Goal: Transaction & Acquisition: Purchase product/service

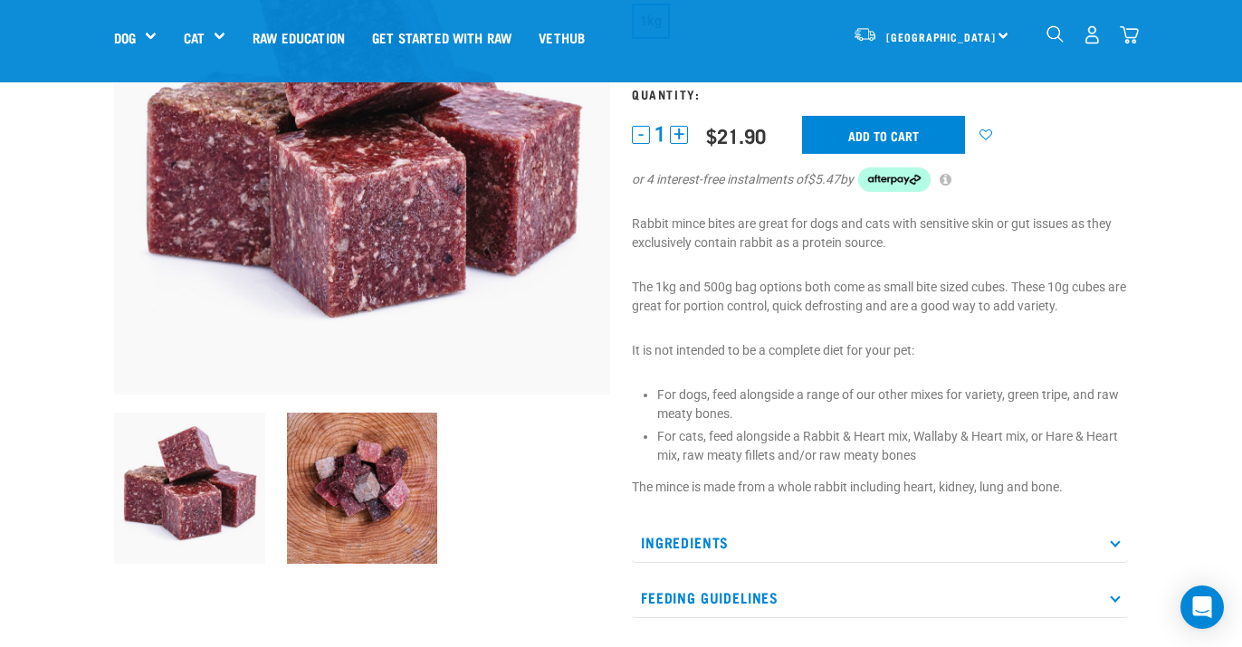
scroll to position [119, 0]
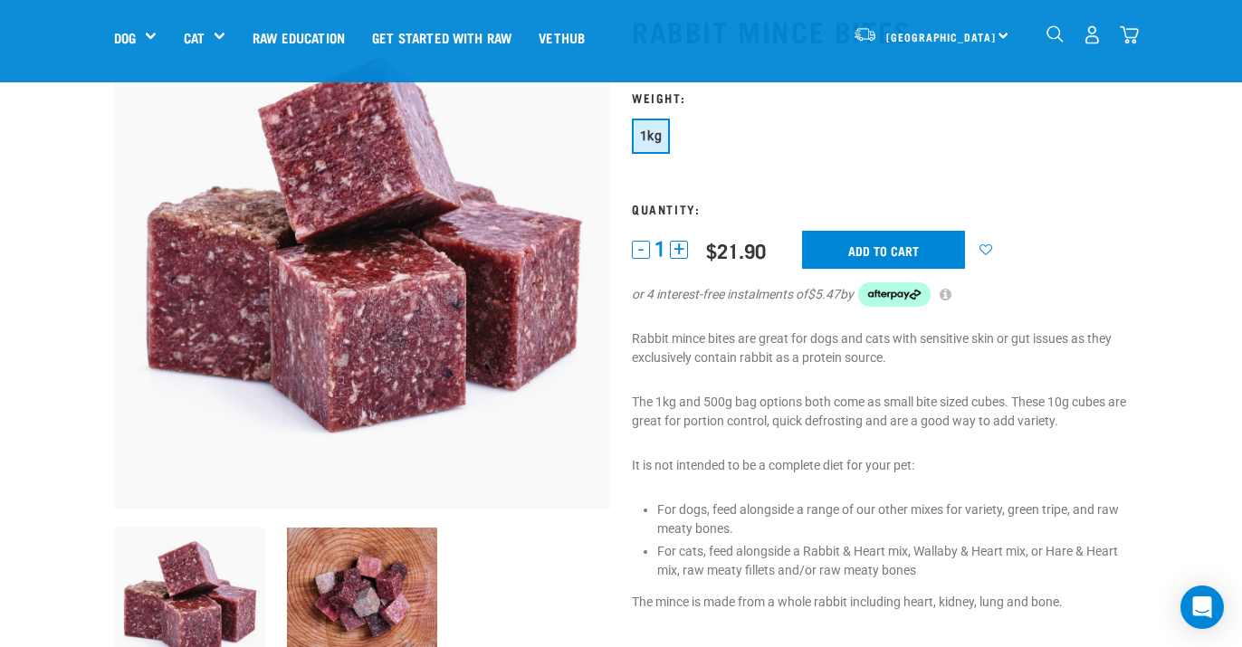
click at [1124, 34] on img "dropdown navigation" at bounding box center [1129, 34] width 19 height 19
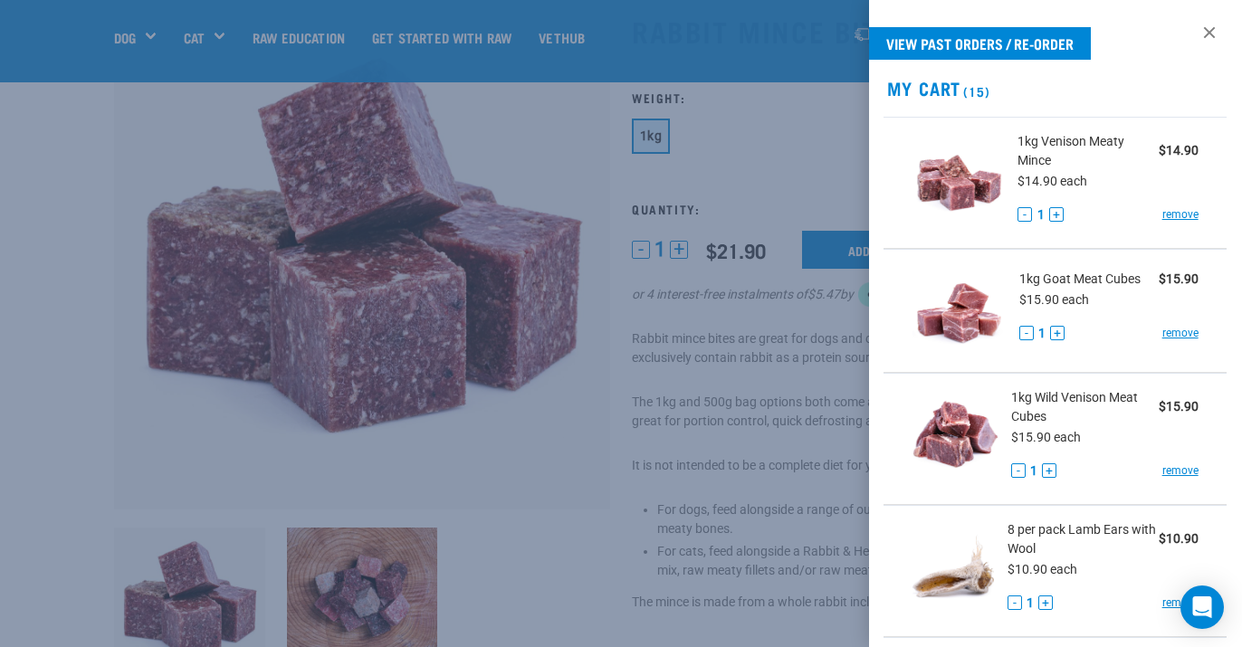
click at [816, 320] on div at bounding box center [621, 323] width 1242 height 647
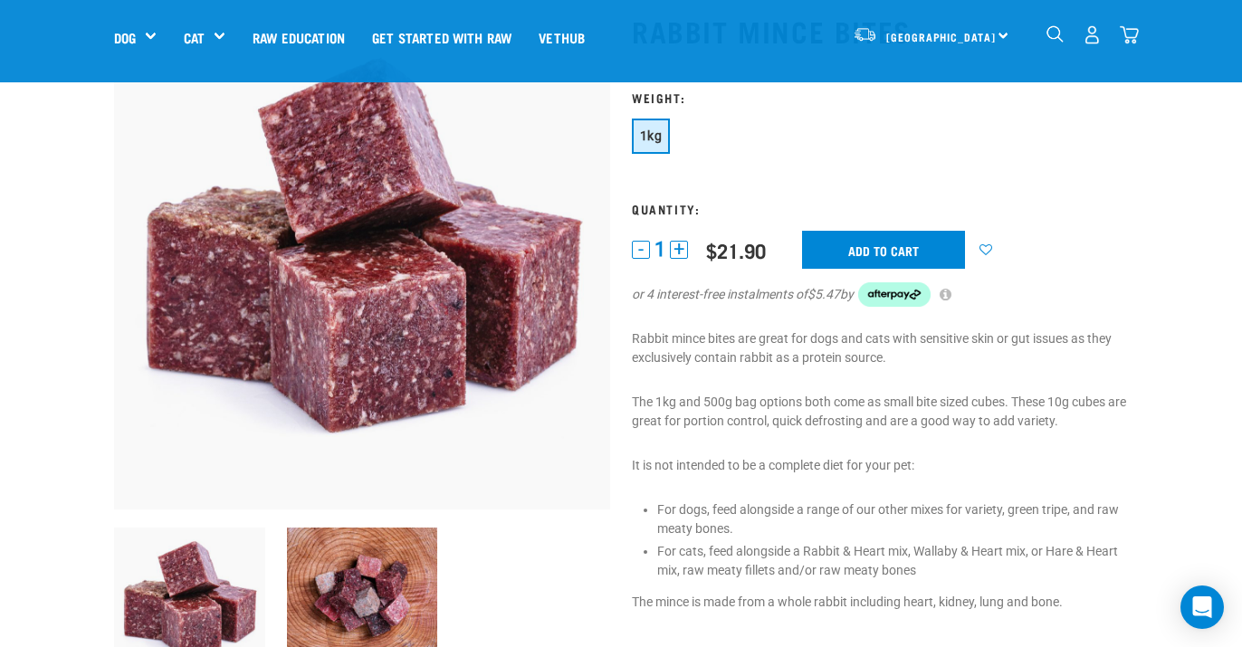
scroll to position [120, 0]
click at [1130, 34] on img "dropdown navigation" at bounding box center [1129, 34] width 19 height 19
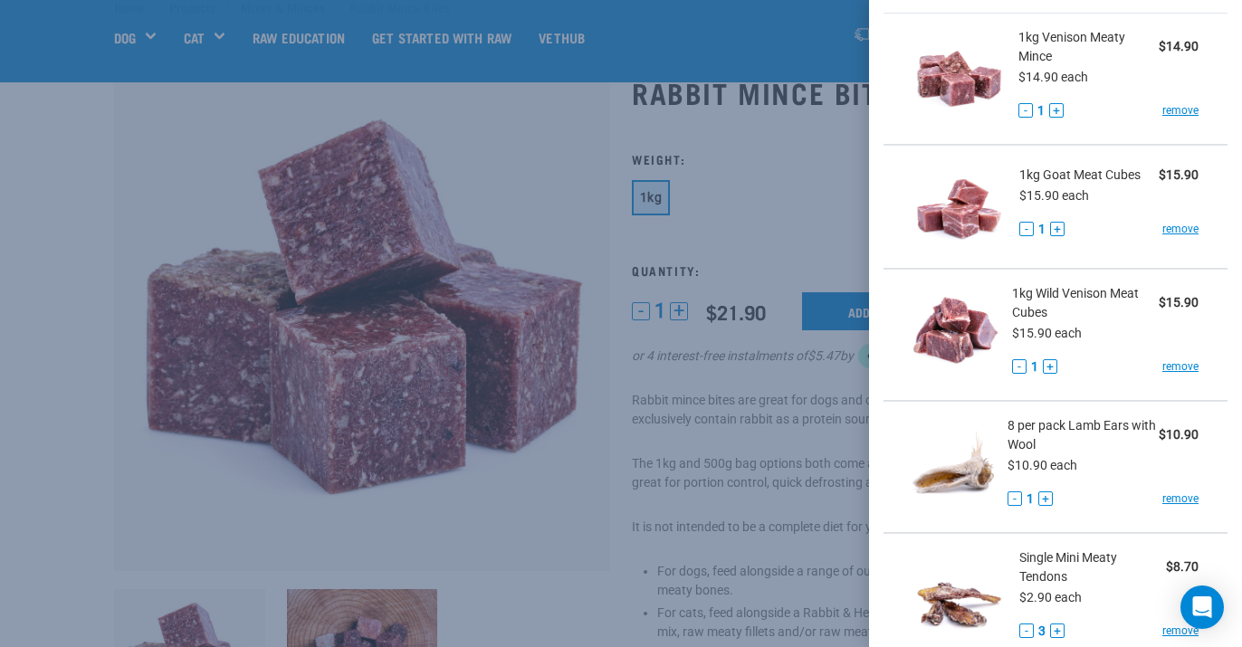
scroll to position [105, 0]
click at [542, 150] on div at bounding box center [621, 323] width 1242 height 647
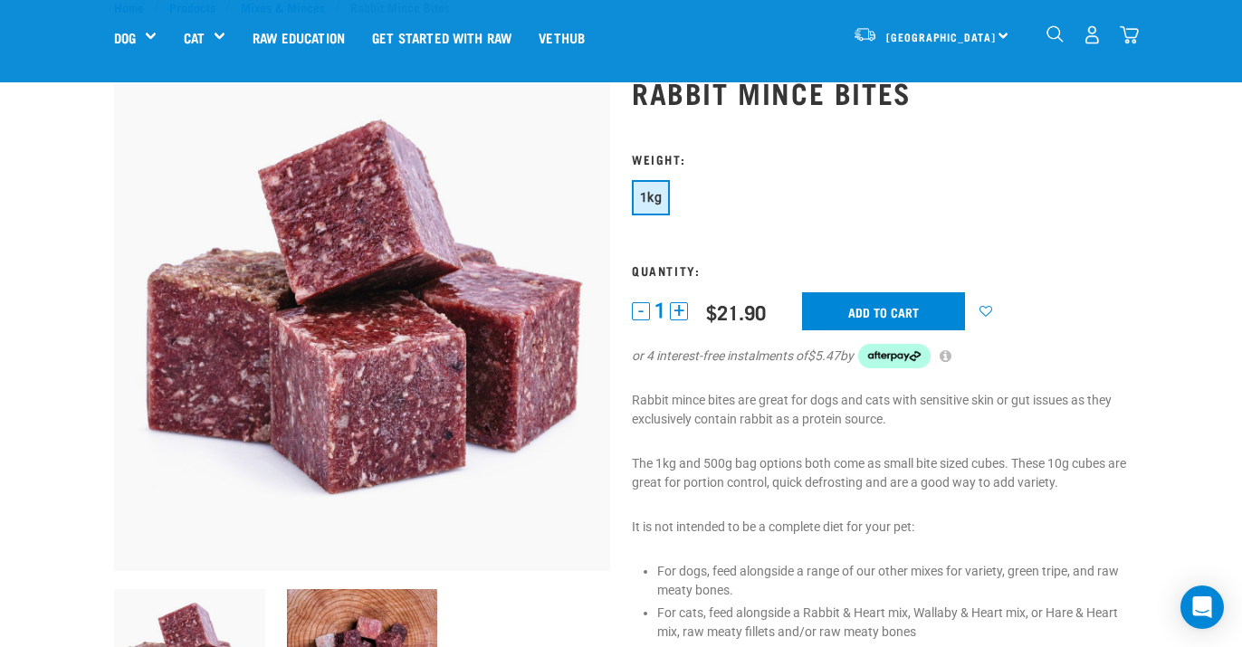
click at [1055, 35] on img "dropdown navigation" at bounding box center [1055, 33] width 17 height 17
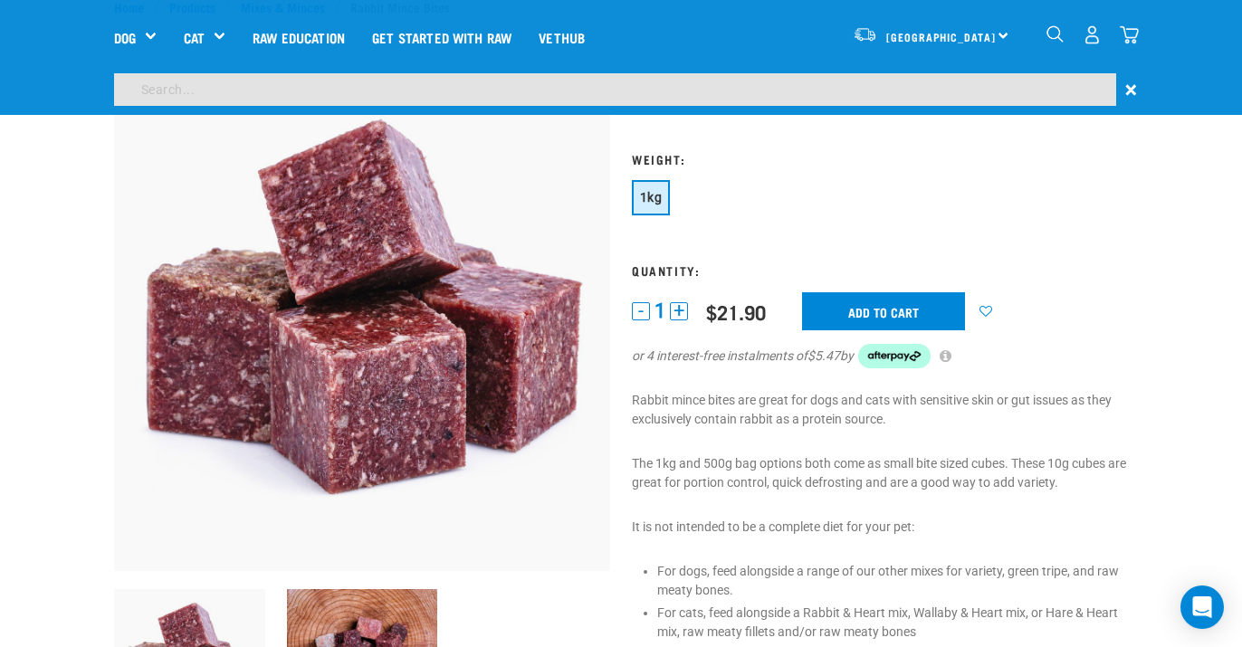
click at [729, 99] on input "search" at bounding box center [615, 89] width 1002 height 33
type input "venison meaty mince"
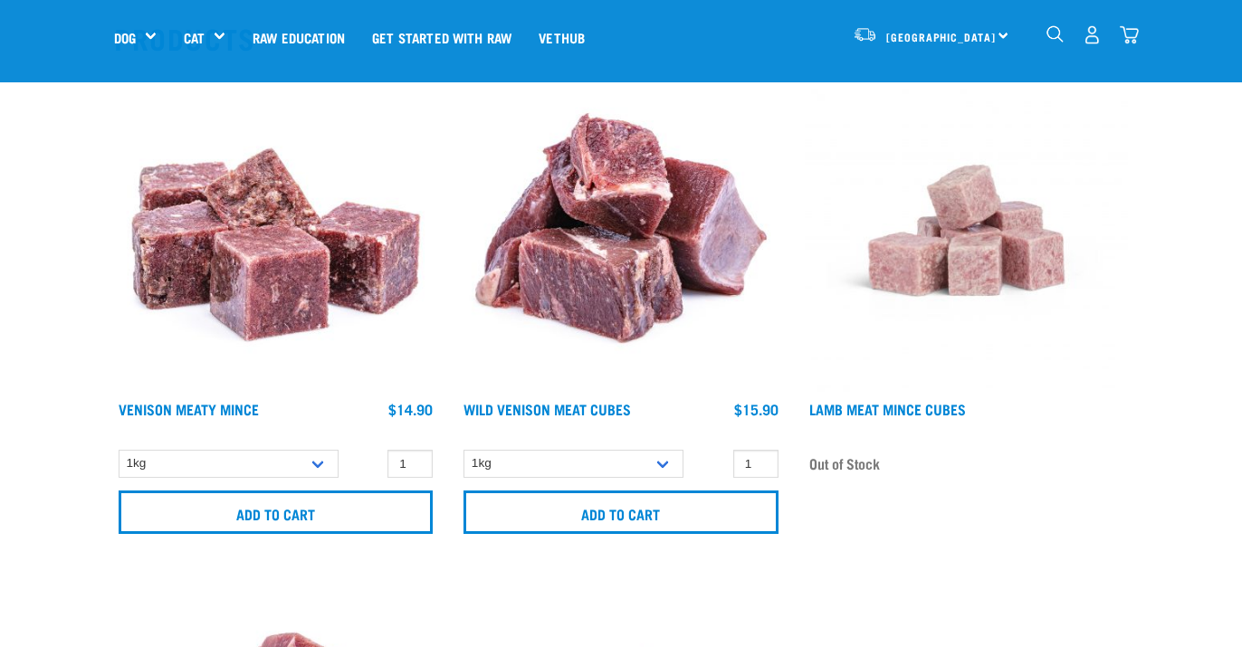
scroll to position [216, 0]
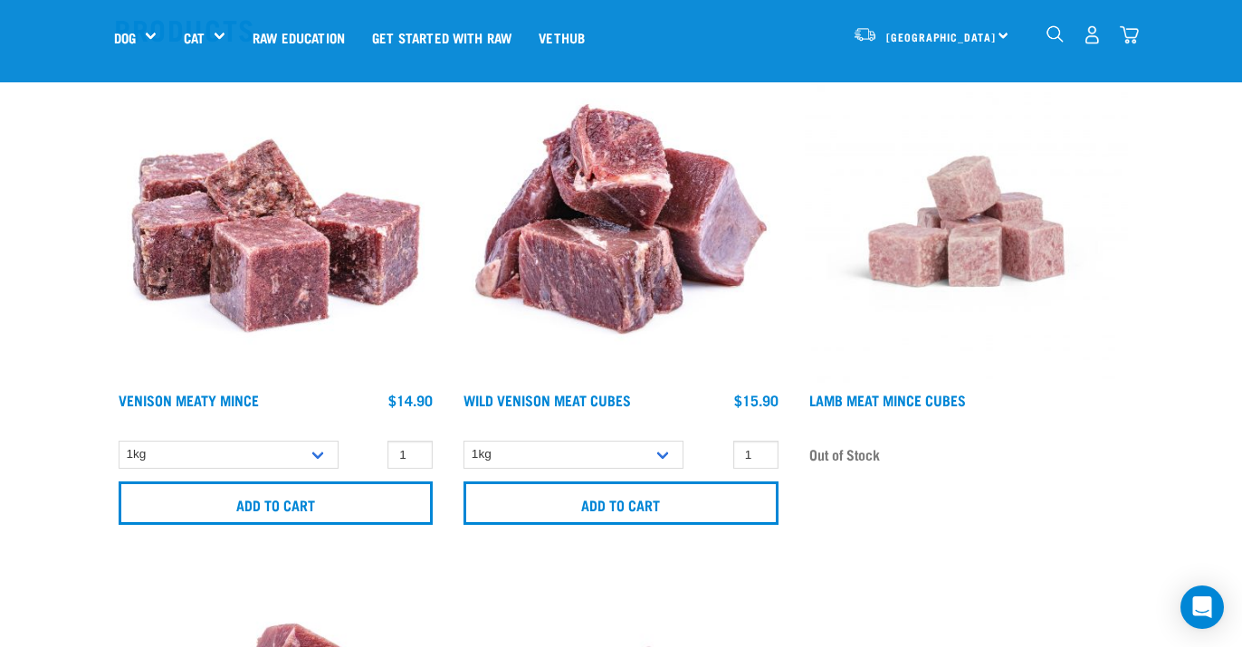
click at [281, 264] on img at bounding box center [275, 221] width 323 height 323
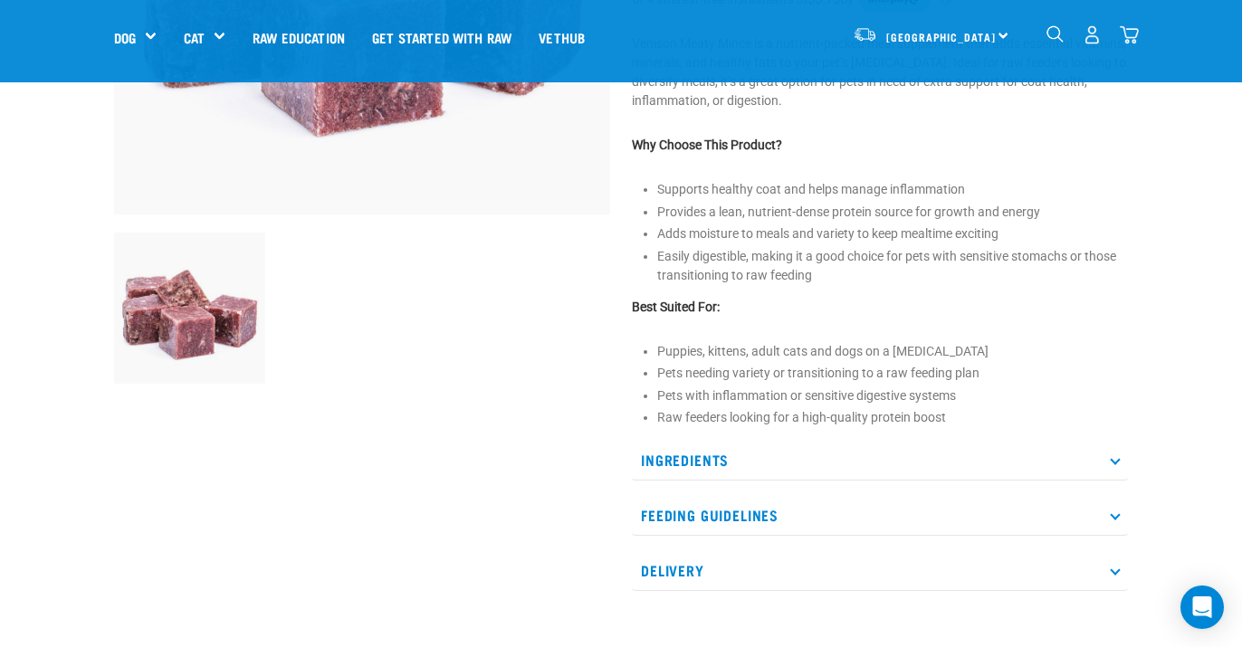
scroll to position [434, 0]
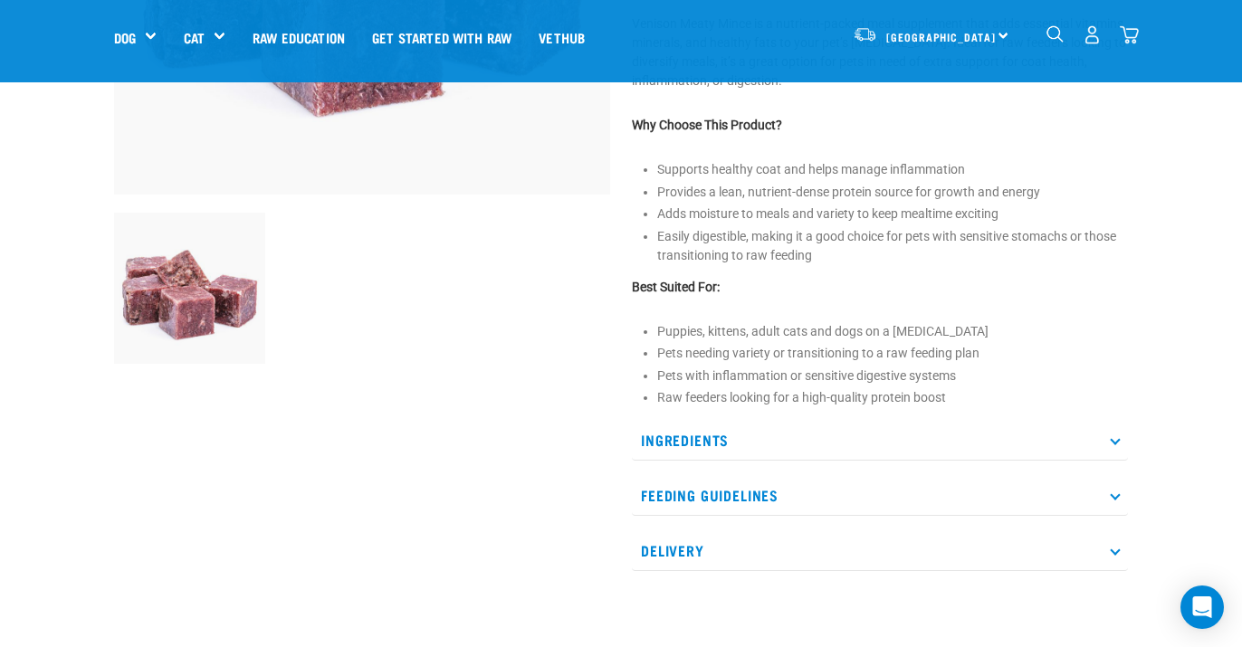
click at [1108, 436] on p "Ingredients" at bounding box center [880, 440] width 496 height 41
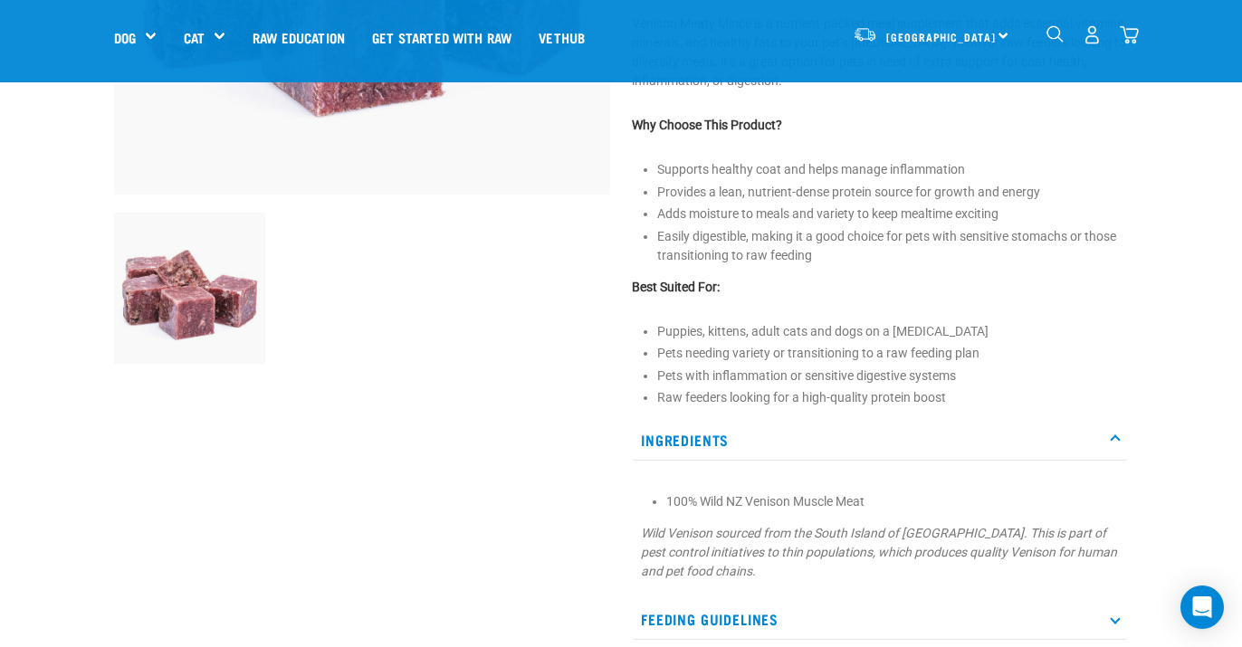
click at [1131, 34] on img "dropdown navigation" at bounding box center [1129, 34] width 19 height 19
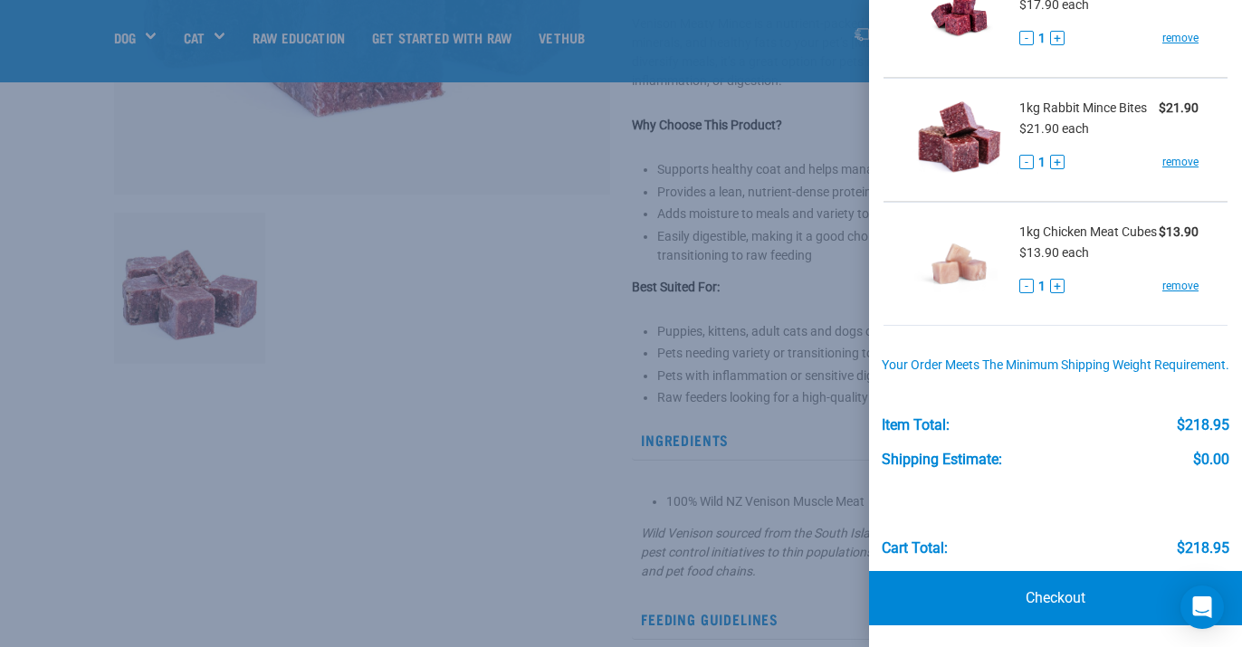
scroll to position [1730, 0]
click at [1037, 603] on link "Checkout" at bounding box center [1055, 598] width 373 height 54
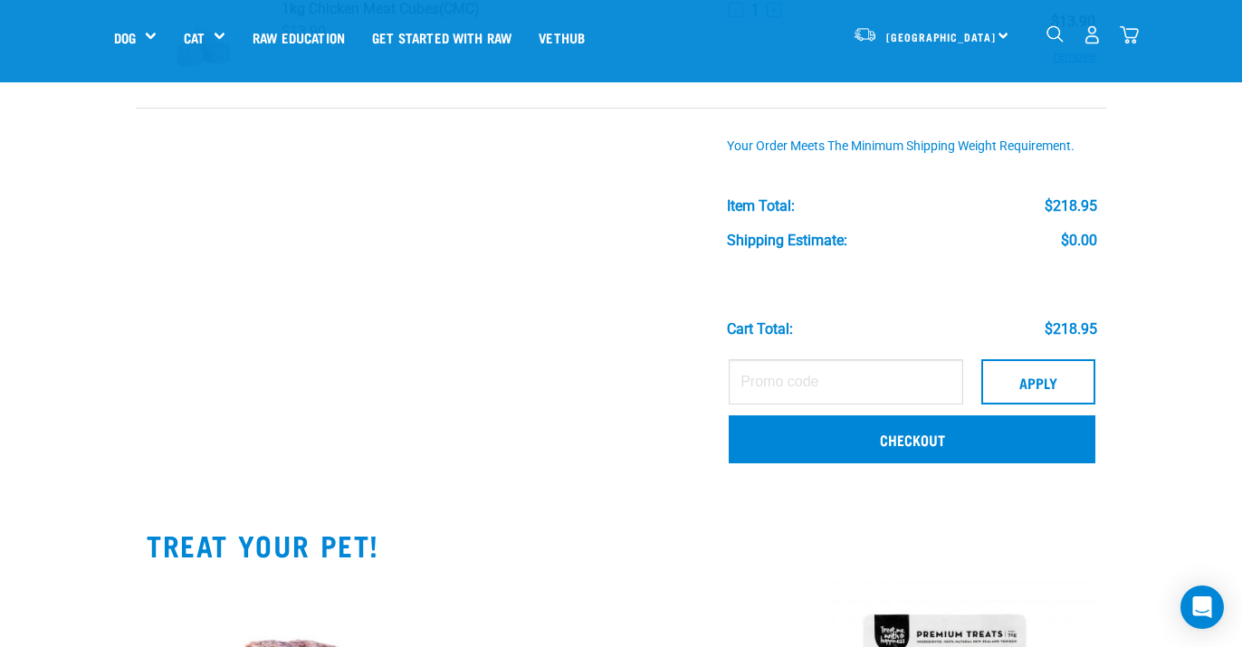
scroll to position [1895, 0]
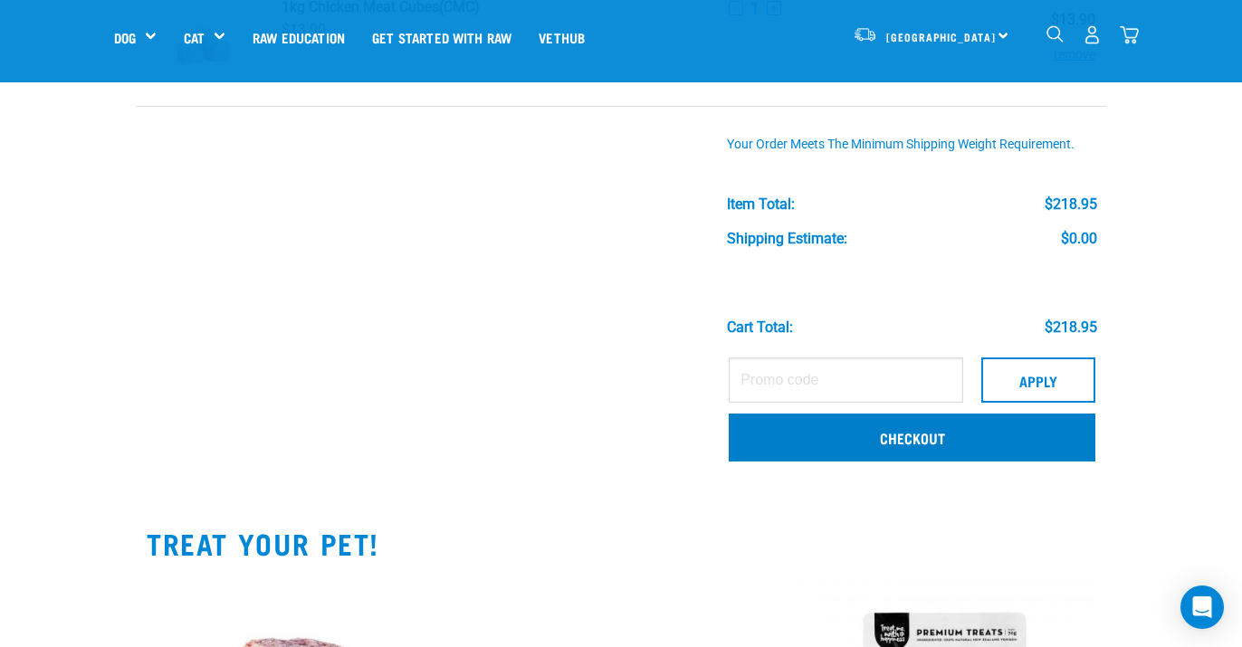
click at [848, 441] on link "Checkout" at bounding box center [912, 437] width 367 height 47
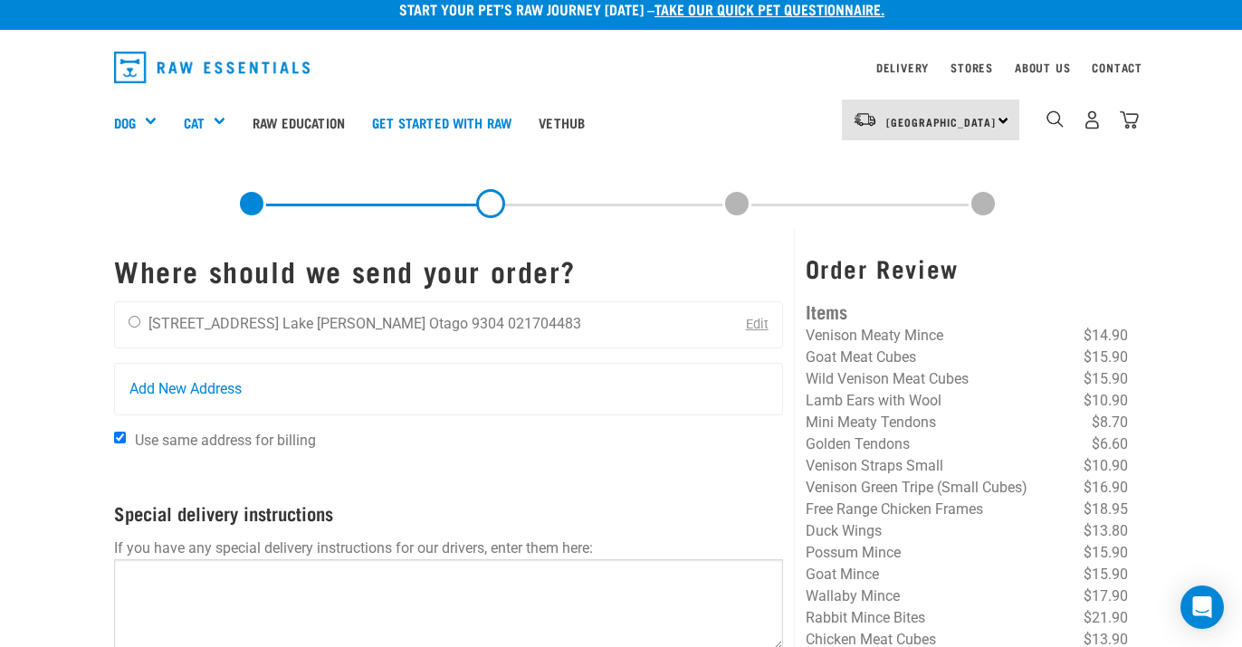
scroll to position [20, 0]
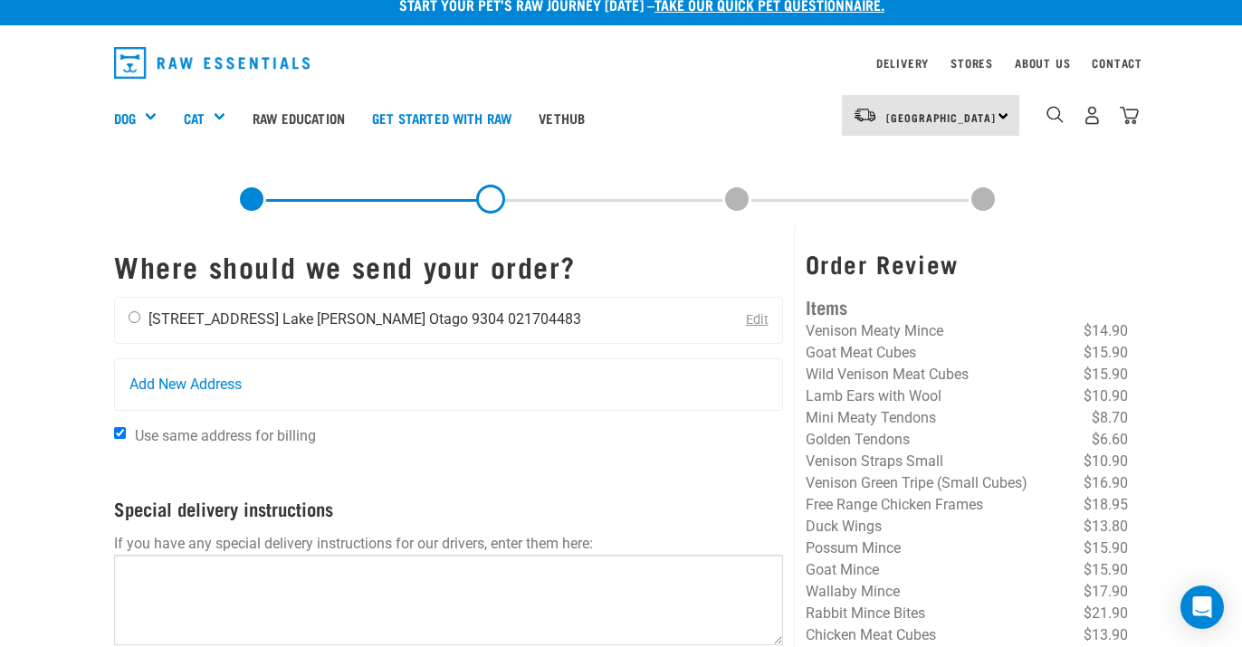
click at [132, 321] on input "radio" at bounding box center [135, 318] width 12 height 12
radio input "true"
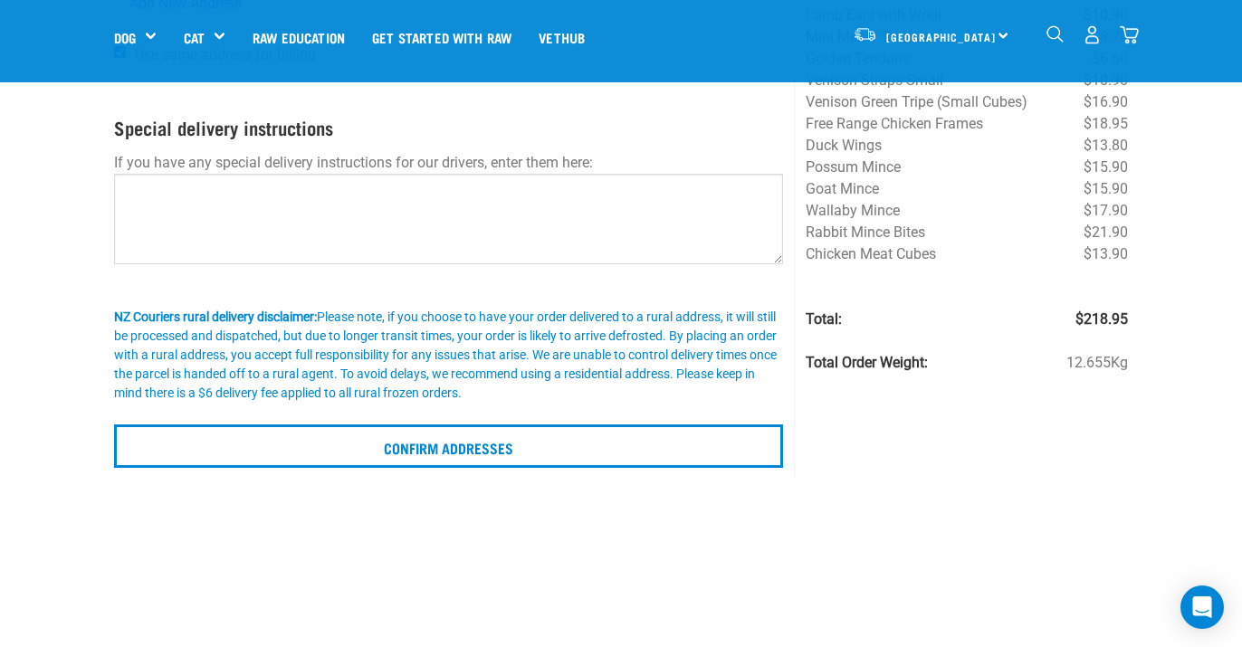
scroll to position [273, 0]
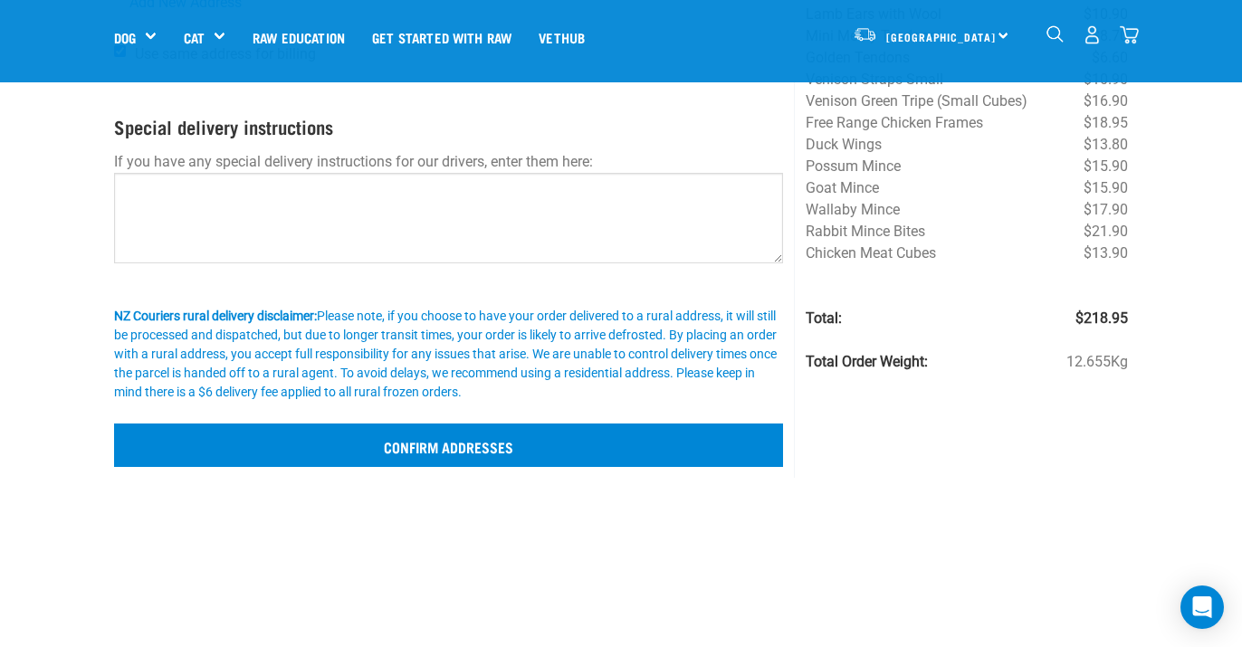
click at [493, 446] on input "Confirm addresses" at bounding box center [448, 445] width 669 height 43
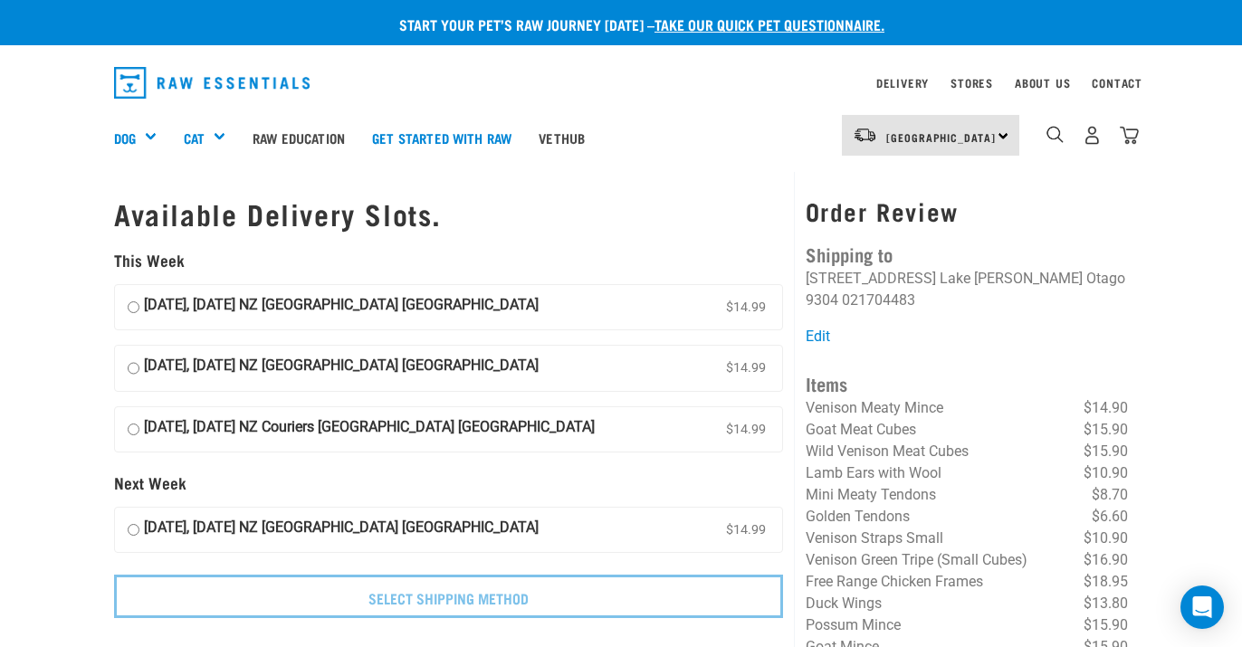
click at [130, 296] on input "[DATE], [DATE] NZ [GEOGRAPHIC_DATA] [GEOGRAPHIC_DATA] $14.99" at bounding box center [134, 307] width 12 height 27
radio input "true"
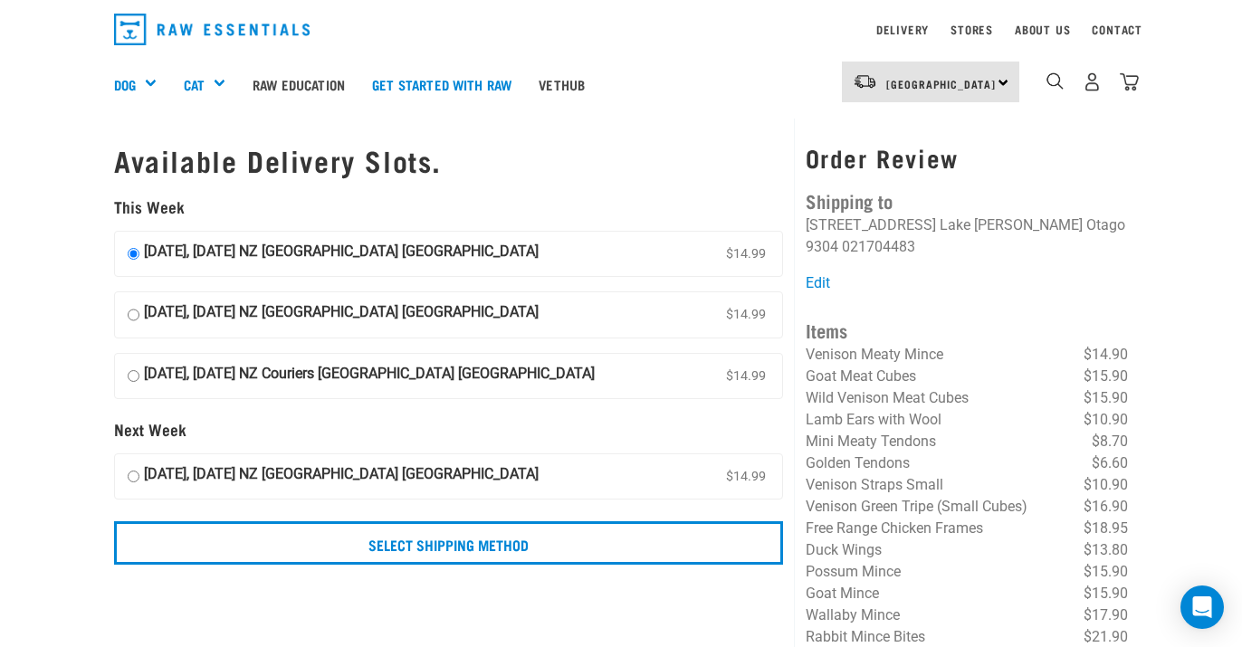
scroll to position [53, 0]
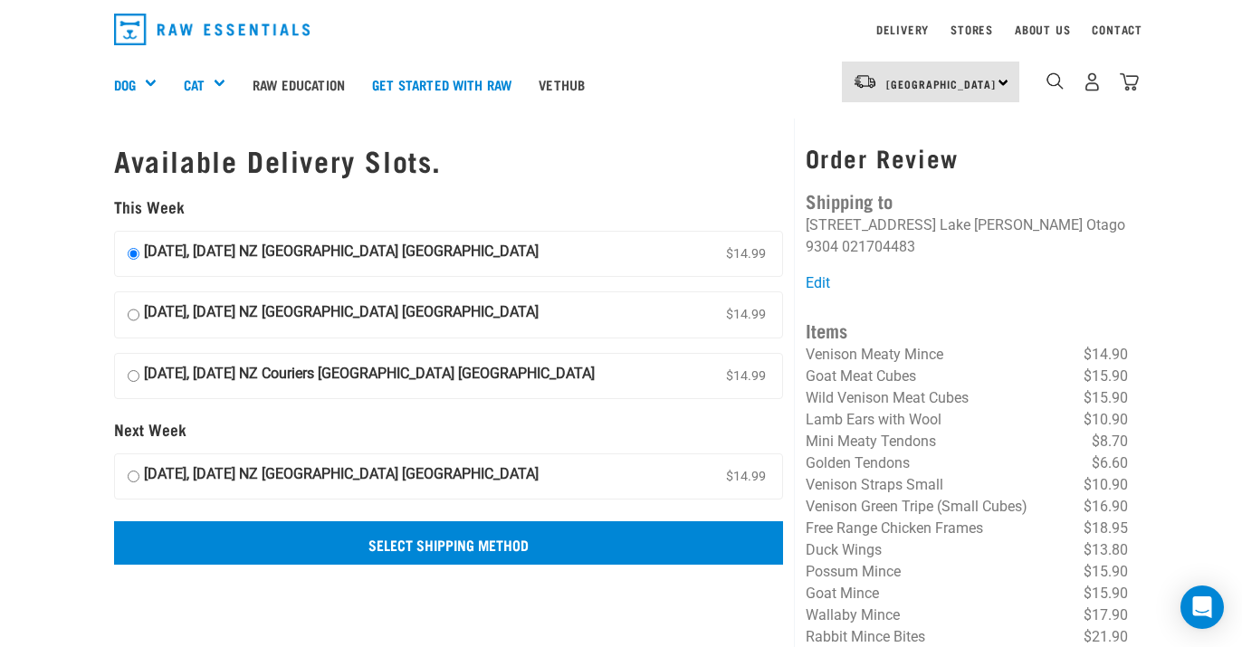
click at [438, 548] on input "Select Shipping Method" at bounding box center [448, 543] width 669 height 43
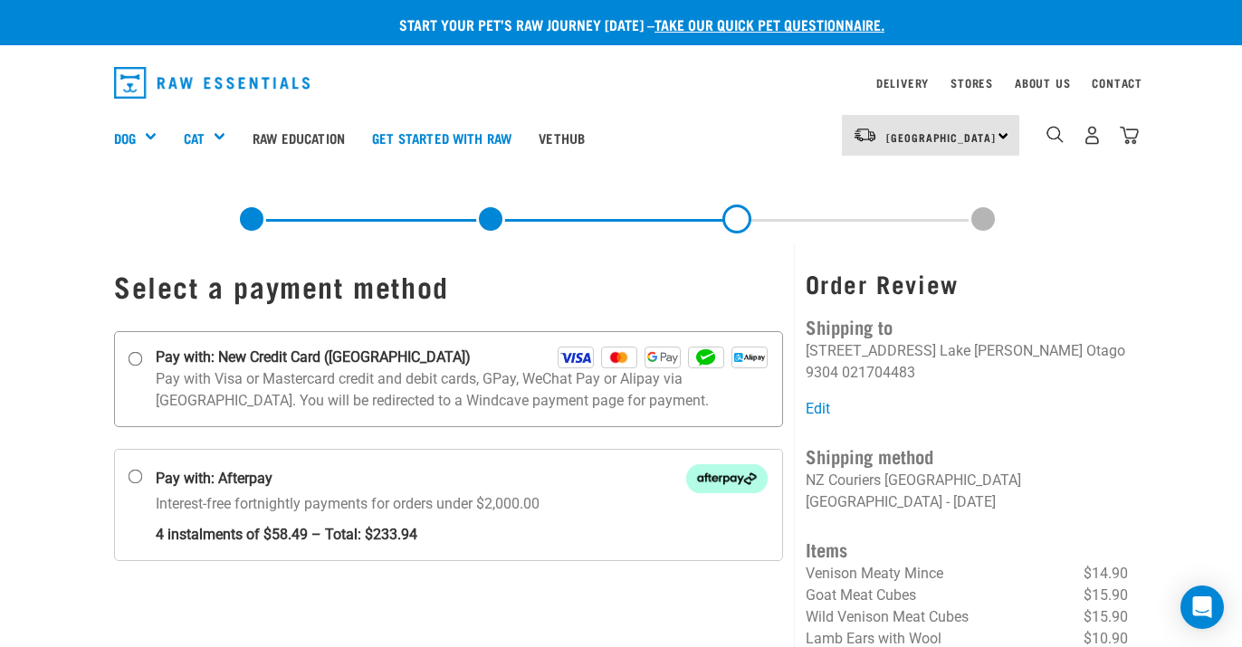
click at [132, 359] on input "Pay with: New Credit Card ([GEOGRAPHIC_DATA])" at bounding box center [136, 358] width 14 height 14
radio input "true"
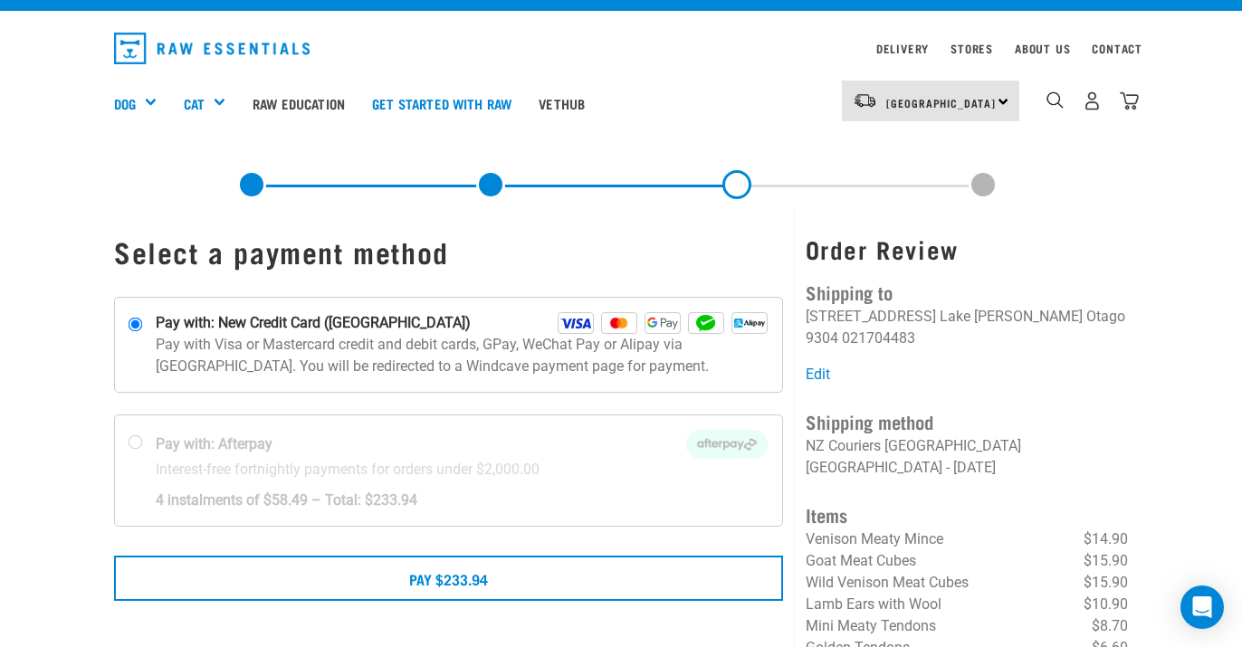
scroll to position [40, 0]
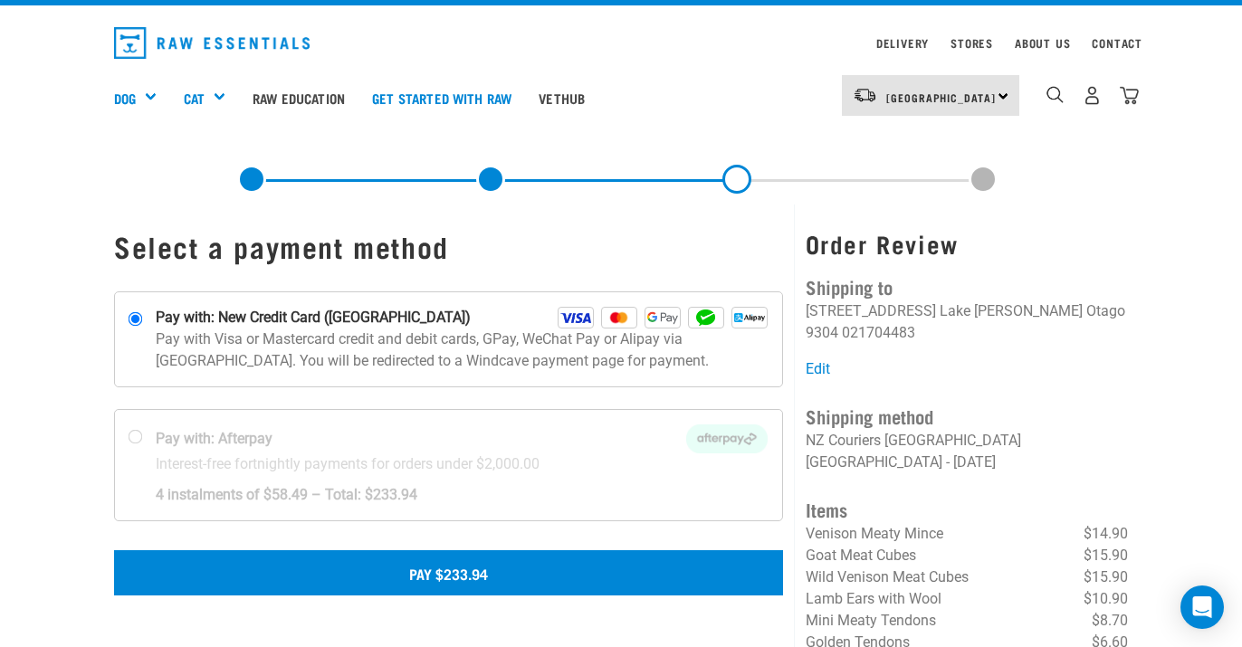
click at [388, 570] on button "Pay $233.94" at bounding box center [448, 573] width 669 height 45
